Goal: Find contact information: Find contact information

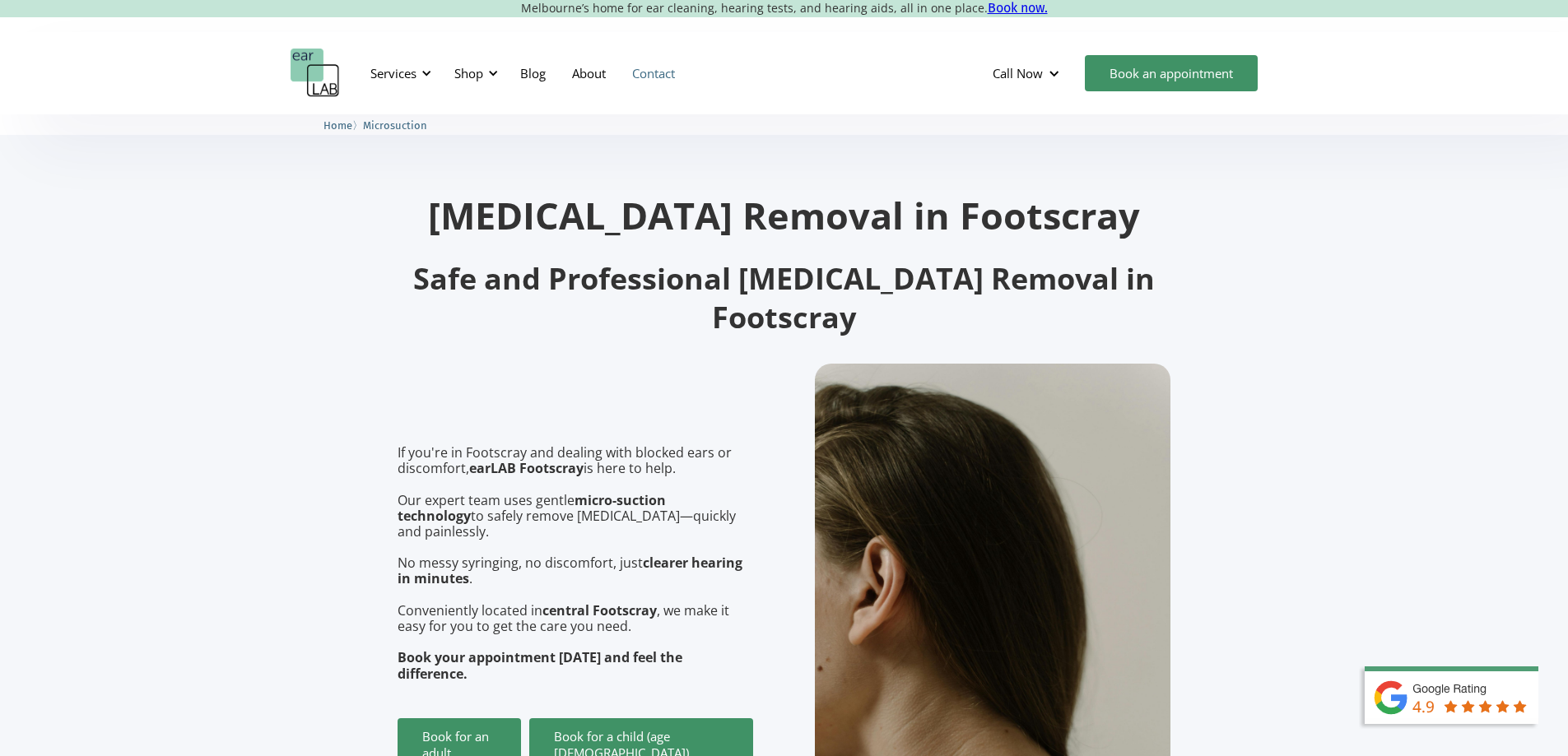
click at [657, 67] on link "Contact" at bounding box center [652, 73] width 69 height 48
